Goal: Information Seeking & Learning: Learn about a topic

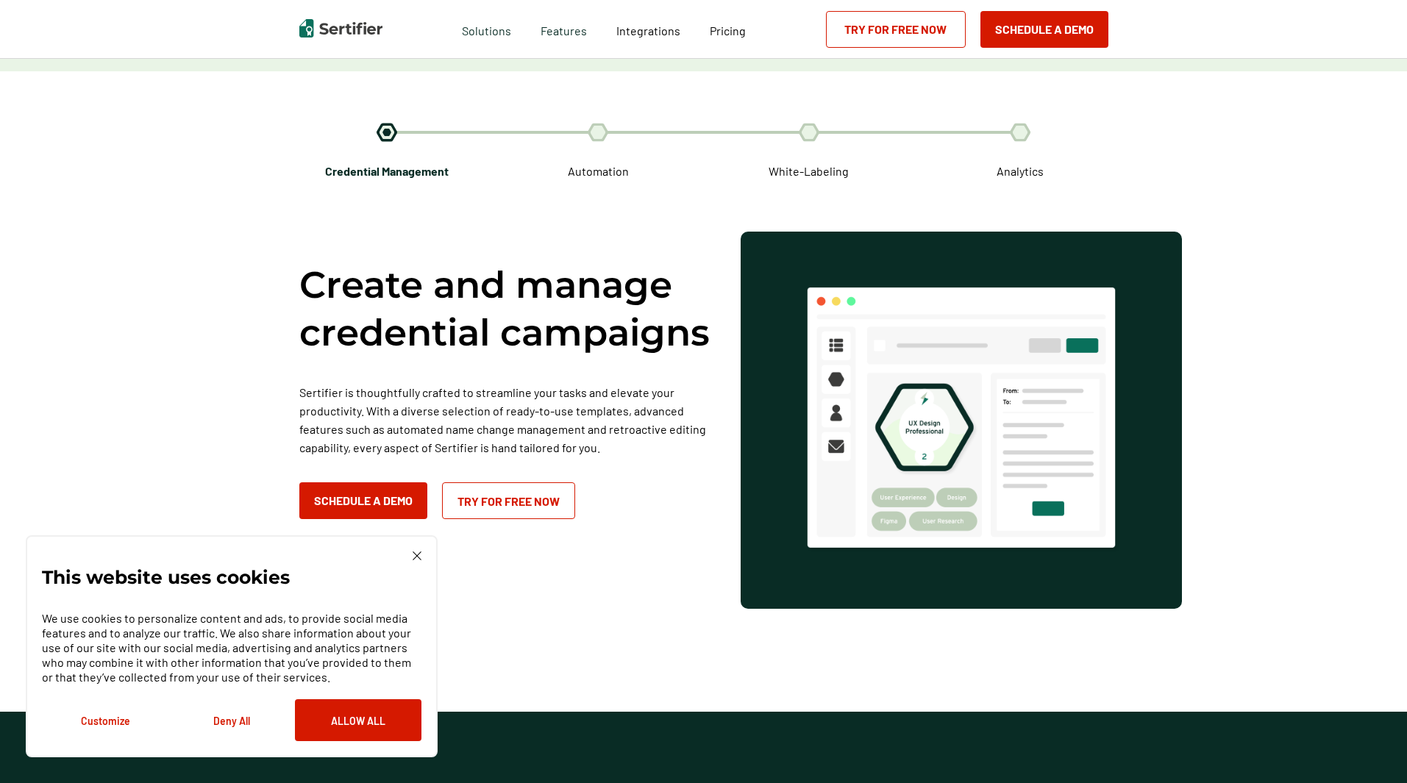
scroll to position [2443, 0]
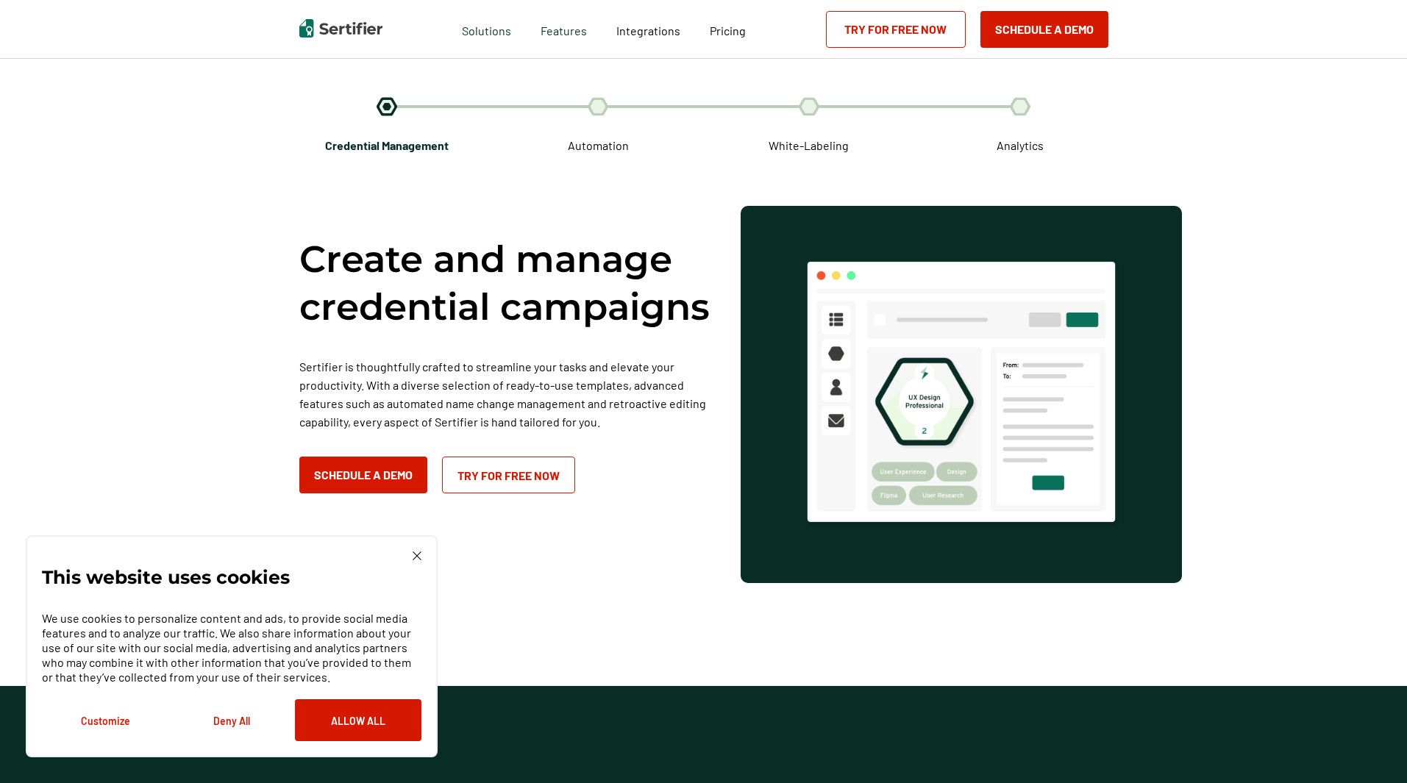
click at [612, 146] on span "Automation" at bounding box center [598, 145] width 61 height 18
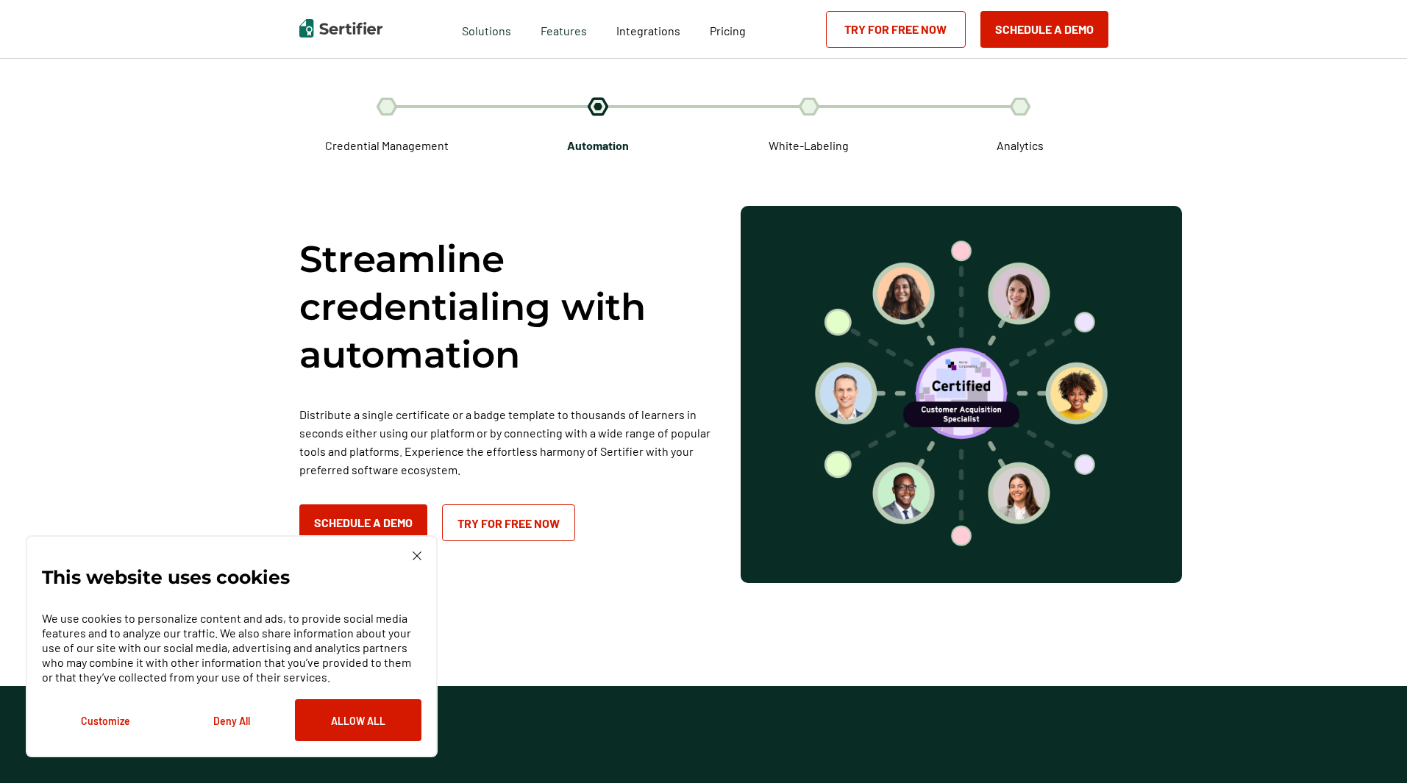
click at [785, 136] on span "White-Labeling" at bounding box center [809, 145] width 80 height 18
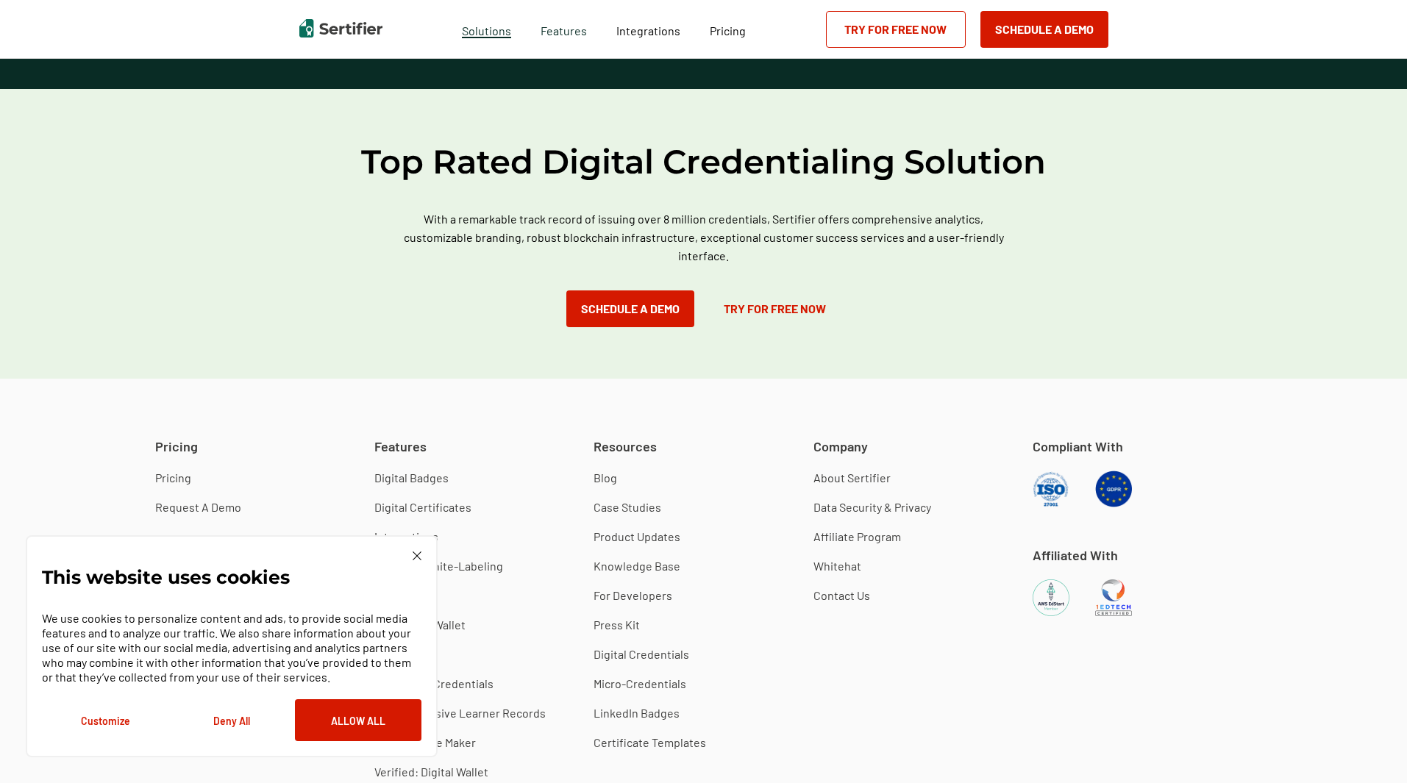
scroll to position [3914, 0]
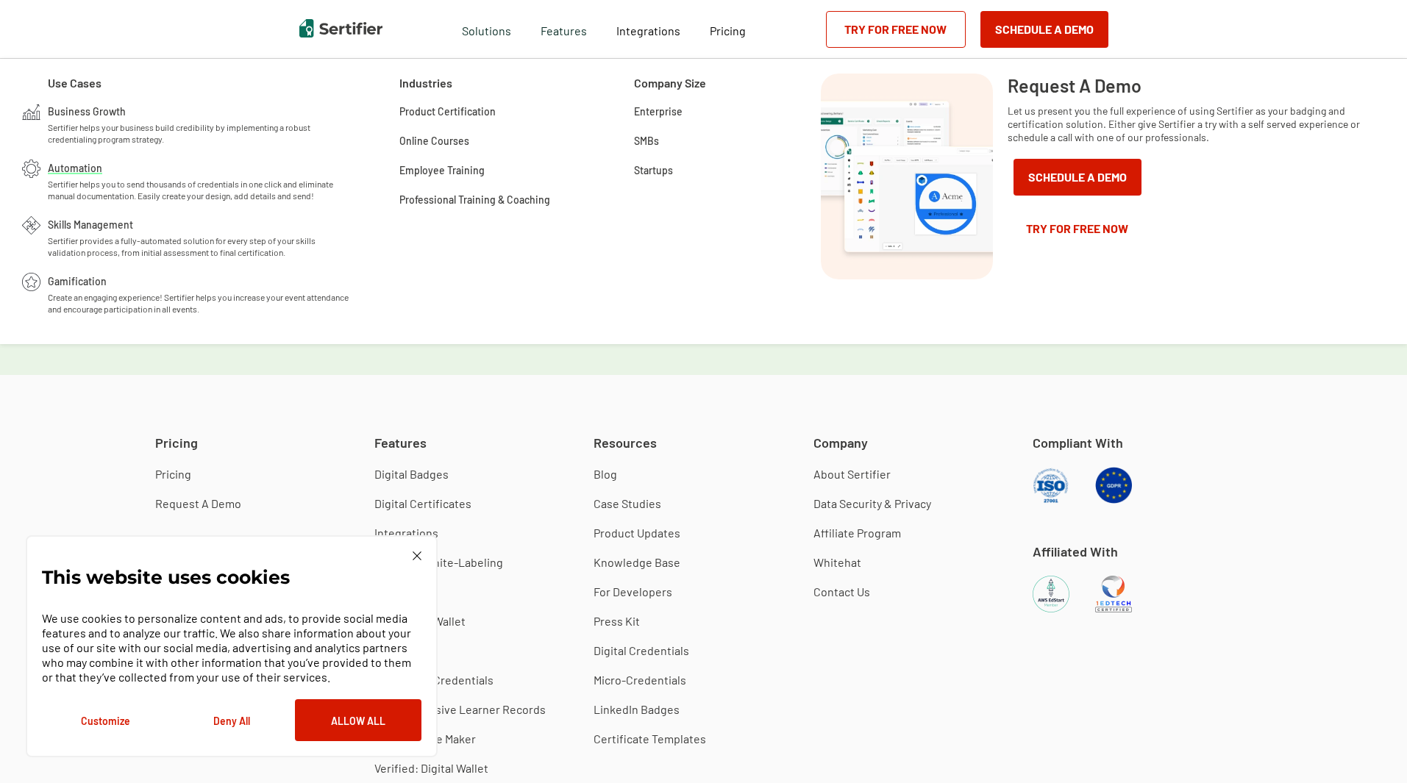
click at [152, 174] on div "Automation Sertifier helps you to send thousands of credentials in one click an…" at bounding box center [200, 181] width 304 height 42
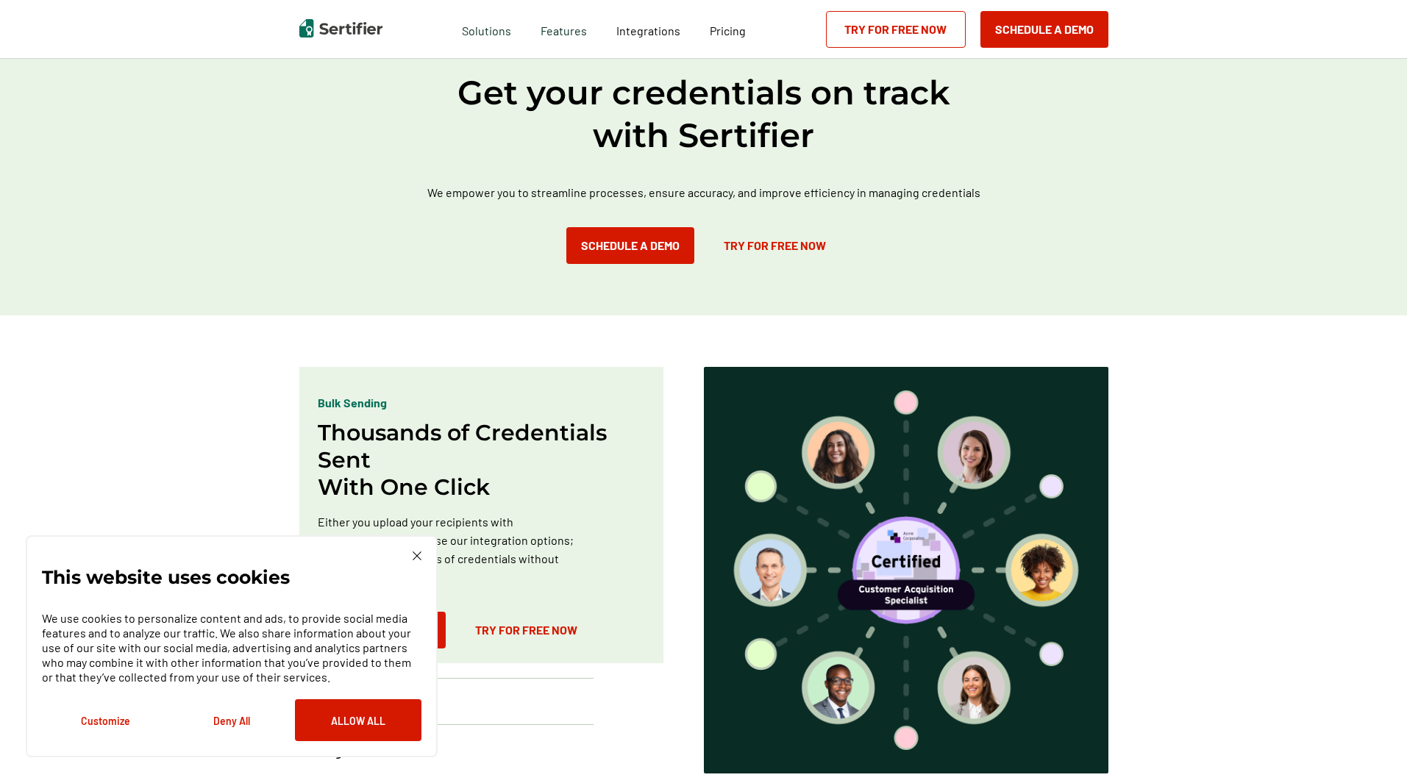
scroll to position [73, 0]
